Goal: Task Accomplishment & Management: Use online tool/utility

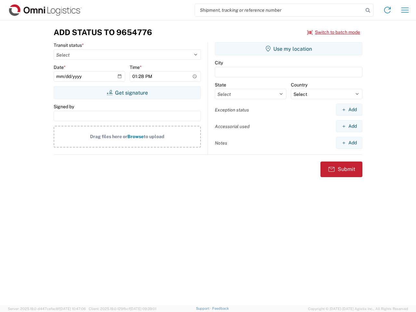
click at [279, 10] on input "search" at bounding box center [279, 10] width 168 height 12
click at [368, 10] on icon at bounding box center [367, 10] width 9 height 9
click at [388, 10] on icon at bounding box center [387, 10] width 10 height 10
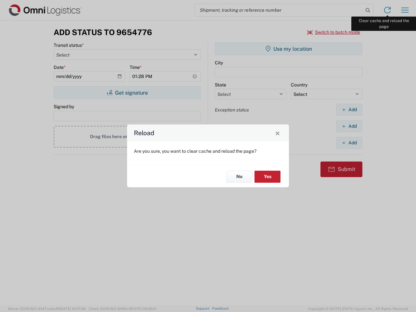
click at [405, 10] on div "Reload Are you sure, you want to clear cache and reload the page? No Yes" at bounding box center [208, 156] width 416 height 312
click at [334, 32] on div "Reload Are you sure, you want to clear cache and reload the page? No Yes" at bounding box center [208, 156] width 416 height 312
click at [127, 93] on div "Reload Are you sure, you want to clear cache and reload the page? No Yes" at bounding box center [208, 156] width 416 height 312
click at [289, 49] on div "Reload Are you sure, you want to clear cache and reload the page? No Yes" at bounding box center [208, 156] width 416 height 312
click at [349, 110] on div "Reload Are you sure, you want to clear cache and reload the page? No Yes" at bounding box center [208, 156] width 416 height 312
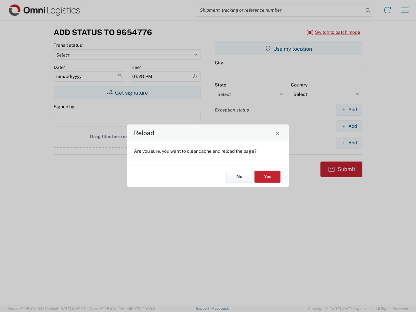
click at [349, 126] on div "Reload Are you sure, you want to clear cache and reload the page? No Yes" at bounding box center [208, 156] width 416 height 312
click at [349, 143] on div "Reload Are you sure, you want to clear cache and reload the page? No Yes" at bounding box center [208, 156] width 416 height 312
